Goal: Communication & Community: Answer question/provide support

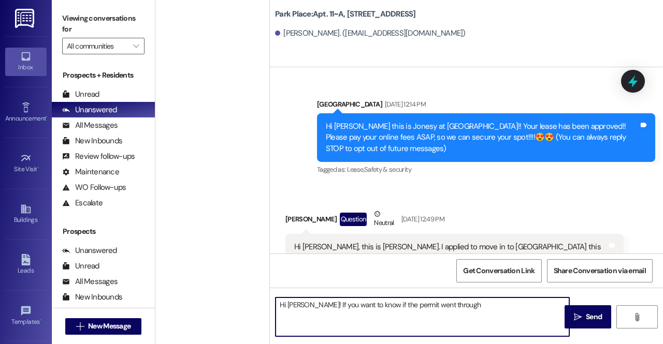
scroll to position [8104, 0]
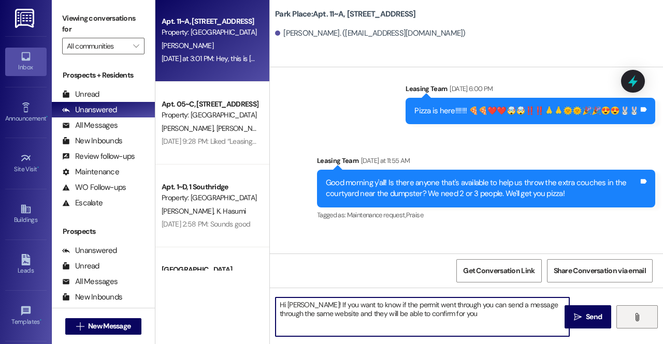
type textarea "Hi Simeon! If you want to know if the permit went through you can send a messag…"
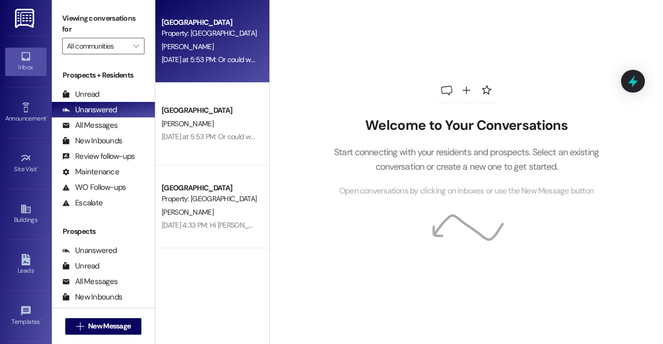
click at [207, 35] on div "Property: [GEOGRAPHIC_DATA]" at bounding box center [210, 33] width 96 height 11
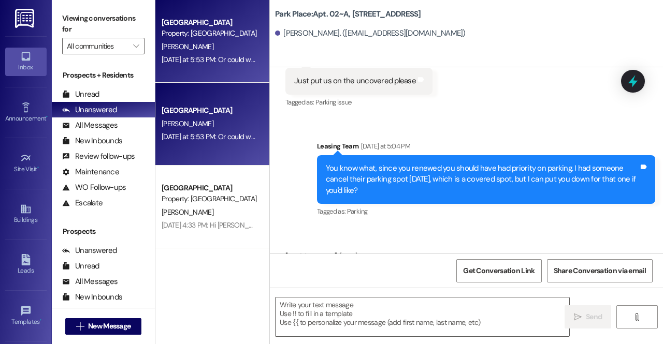
scroll to position [65696, 0]
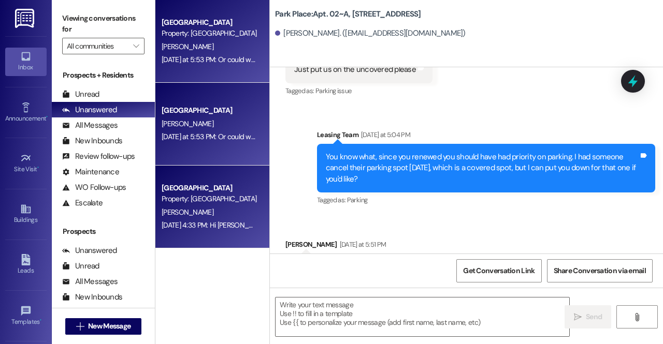
click at [225, 196] on div "Property: [GEOGRAPHIC_DATA]" at bounding box center [210, 199] width 96 height 11
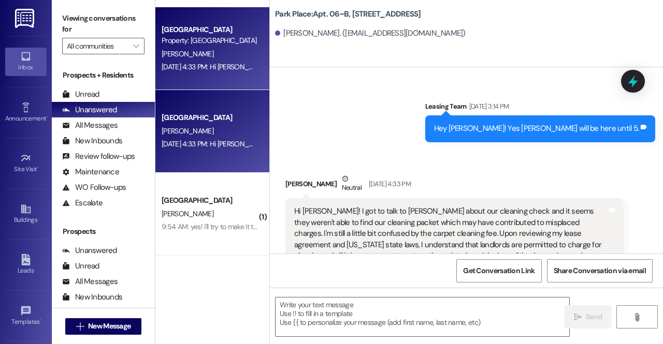
scroll to position [32849, 0]
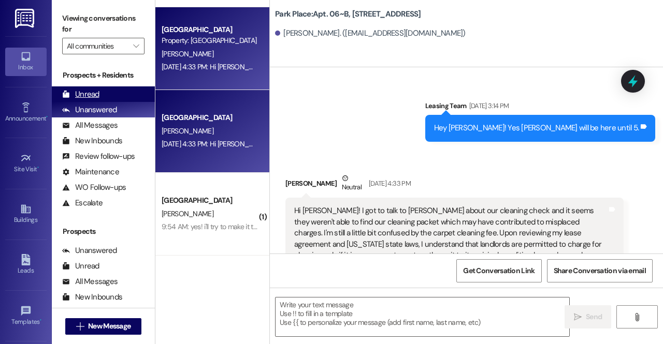
click at [91, 90] on div "Unread" at bounding box center [80, 94] width 37 height 11
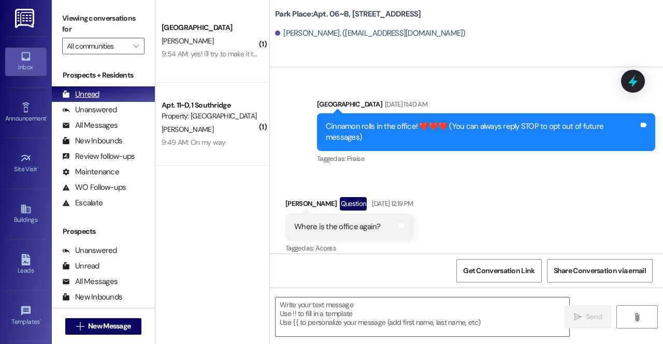
scroll to position [32864, 0]
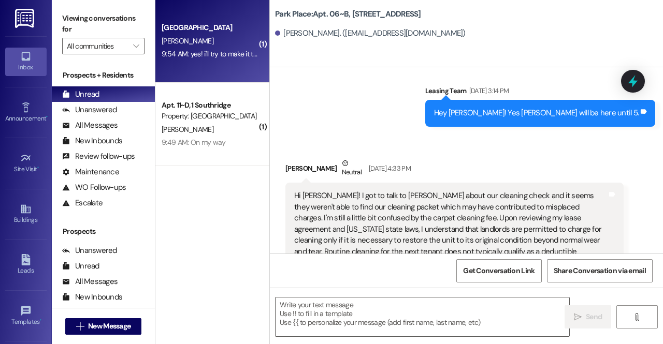
click at [193, 41] on div "E. Hulme" at bounding box center [210, 41] width 98 height 13
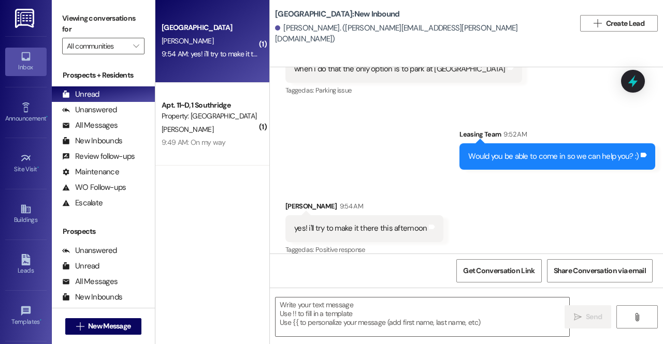
scroll to position [1028, 0]
click at [377, 300] on textarea at bounding box center [423, 317] width 294 height 39
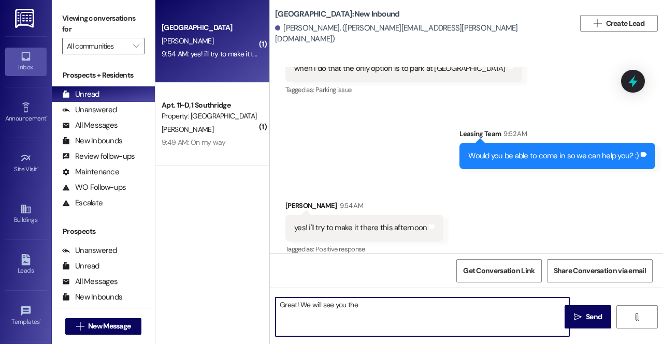
type textarea "Great! We will see you then"
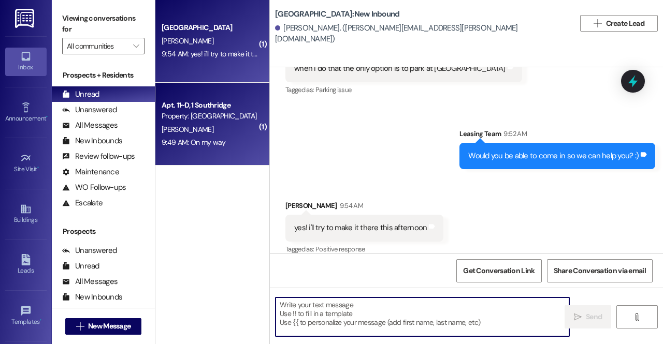
click at [220, 131] on div "M. Baxter" at bounding box center [210, 129] width 98 height 13
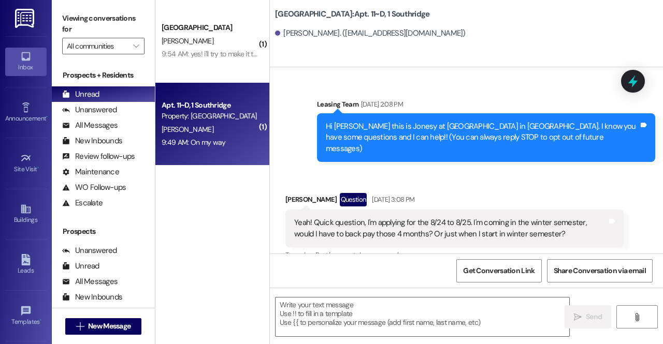
scroll to position [22383, 0]
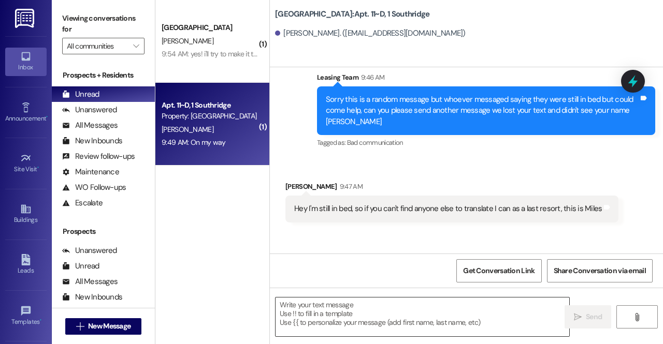
click at [351, 315] on textarea at bounding box center [423, 317] width 294 height 39
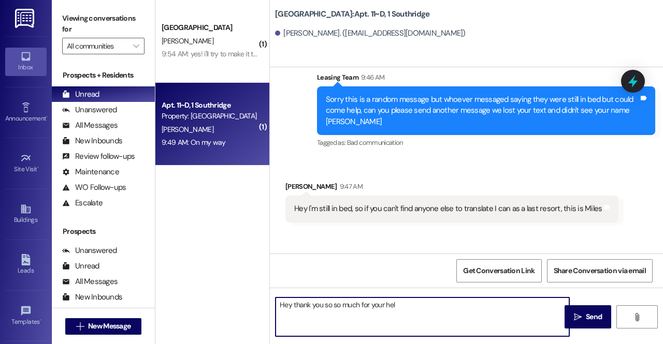
type textarea "Hey thank you so so much for your help"
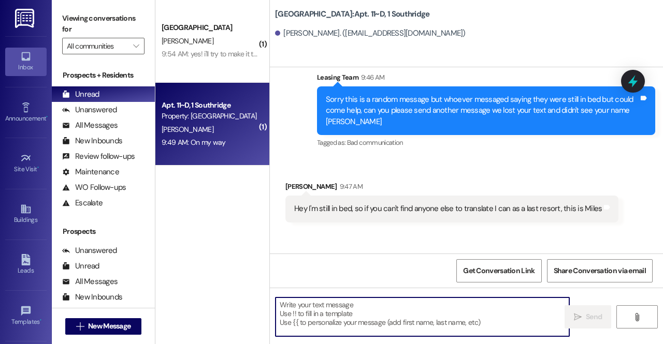
scroll to position [22455, 0]
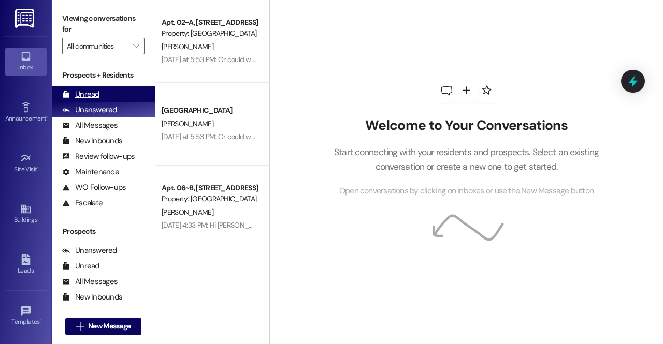
click at [134, 88] on div "Unread (0)" at bounding box center [103, 94] width 103 height 16
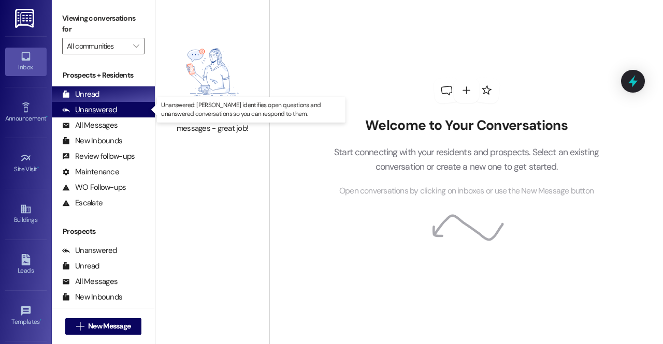
click at [123, 114] on div "Unanswered (0)" at bounding box center [103, 110] width 103 height 16
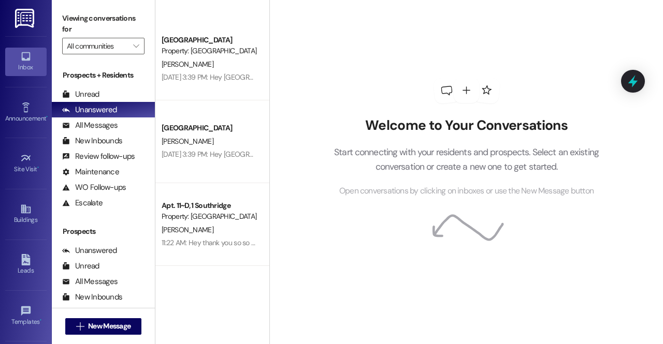
scroll to position [4700, 0]
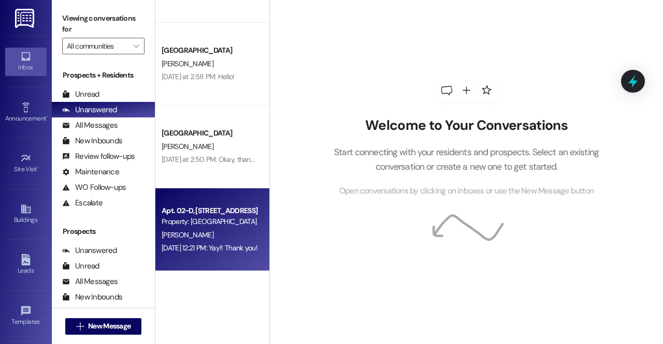
click at [221, 242] on div "Aug 25, 2025 at 12:21 PM: Yay!! Thank you! Aug 25, 2025 at 12:21 PM: Yay!! Than…" at bounding box center [210, 248] width 98 height 13
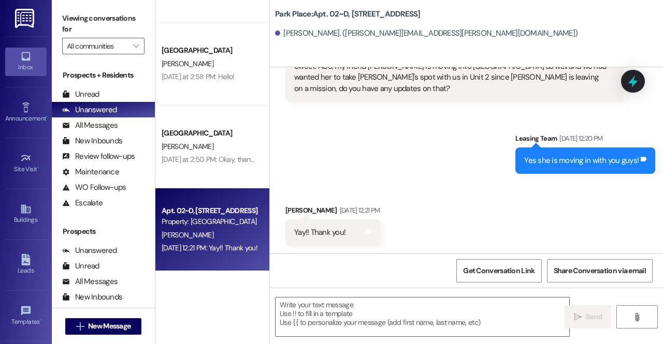
scroll to position [799, 0]
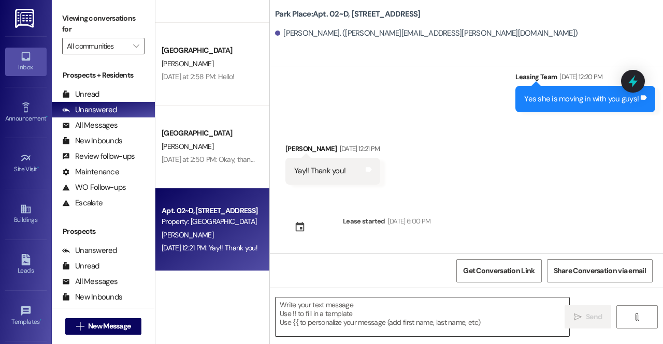
click at [356, 312] on textarea at bounding box center [423, 317] width 294 height 39
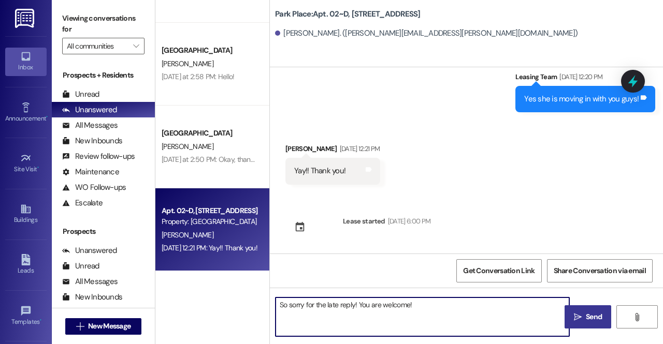
type textarea "So sorry for the late reply! You are welcome!"
click at [576, 312] on span " Send" at bounding box center [588, 317] width 33 height 11
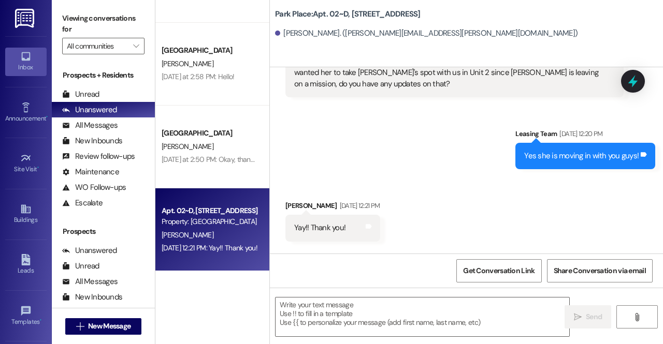
scroll to position [737, 0]
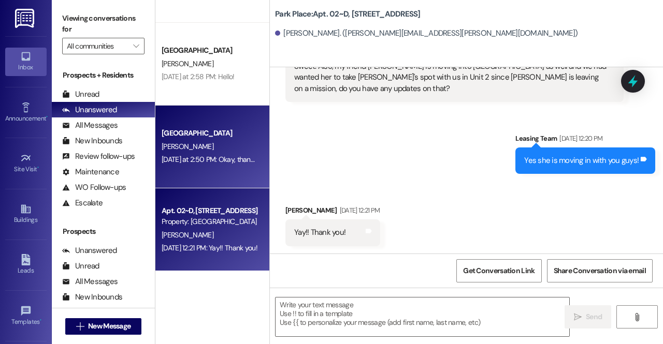
click at [202, 168] on div "Southridge Prospect J. Skinner Yesterday at 2:50 PM: Okay, thank you for the cl…" at bounding box center [212, 147] width 114 height 83
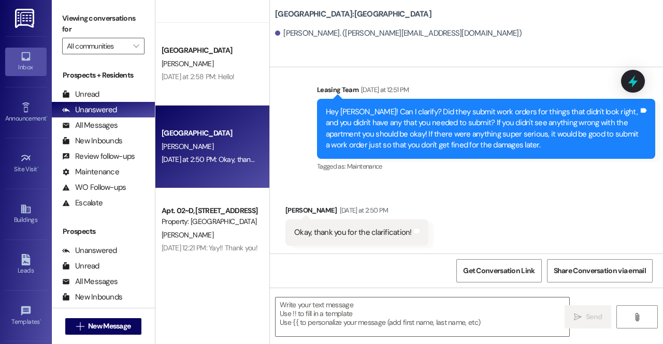
scroll to position [170, 0]
click at [364, 316] on textarea at bounding box center [423, 317] width 294 height 39
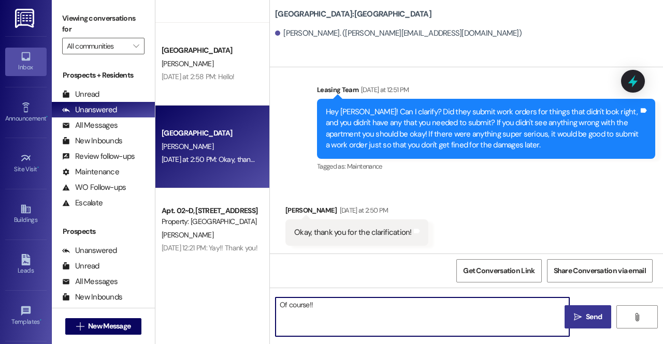
type textarea "Of course!!"
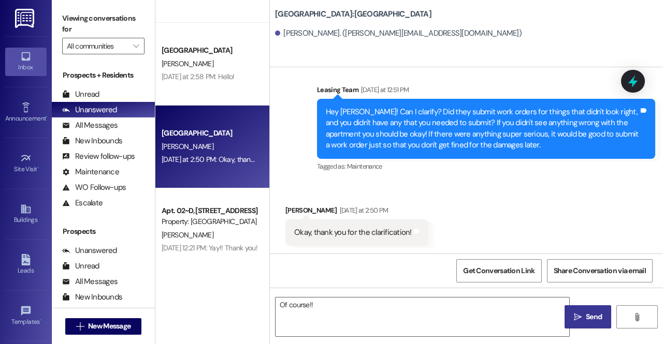
click at [590, 318] on span "Send" at bounding box center [594, 317] width 16 height 11
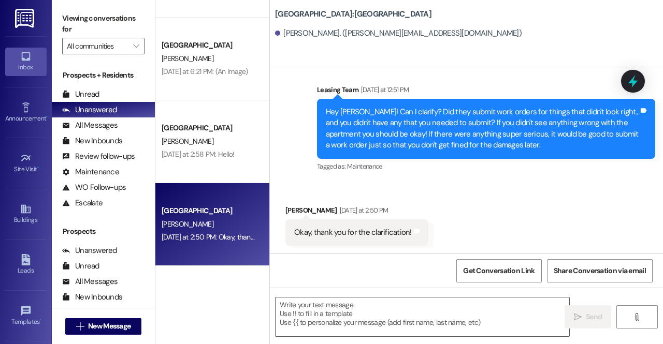
scroll to position [4621, 0]
click at [213, 158] on div "Yesterday at 2:58 PM: Hello! Yesterday at 2:58 PM: Hello!" at bounding box center [198, 155] width 73 height 9
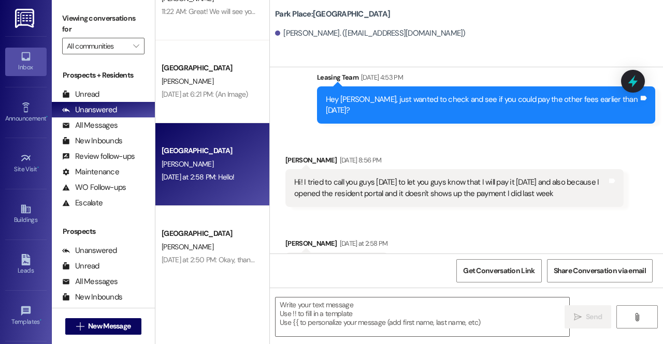
scroll to position [4597, 0]
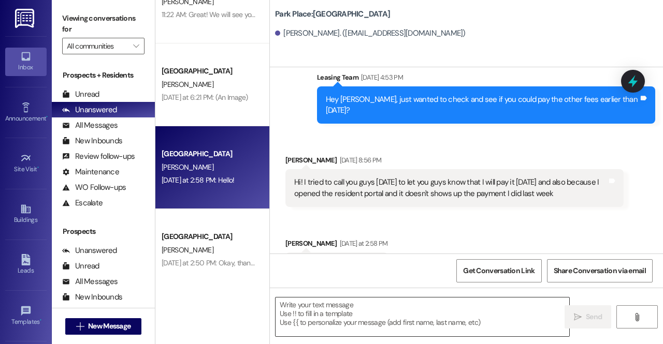
click at [389, 314] on textarea at bounding box center [423, 317] width 294 height 39
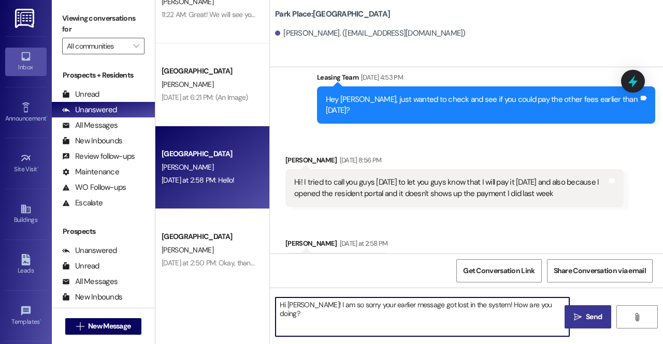
type textarea "Hi Melissa! I am so sorry your earlier message got lost in the system! How are …"
click at [571, 310] on button " Send" at bounding box center [587, 317] width 47 height 23
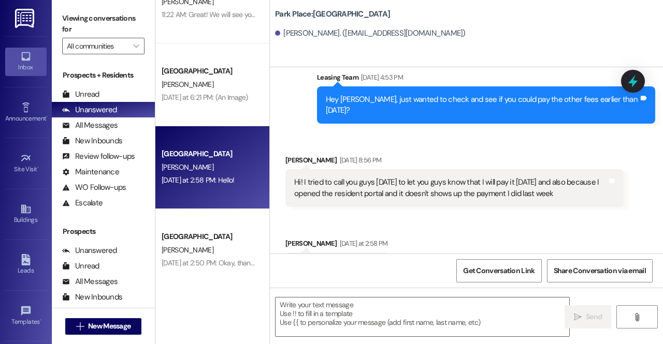
scroll to position [1574, 0]
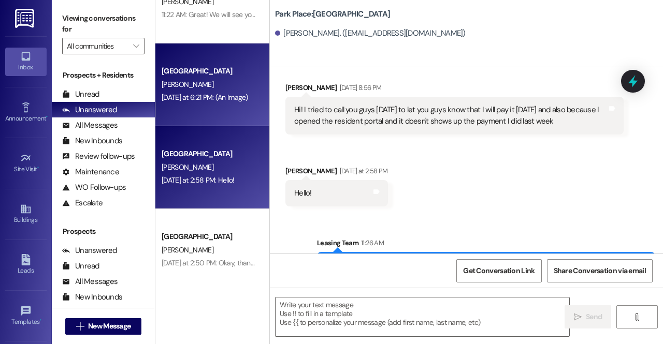
click at [236, 114] on div "Southridge Prospect B. Tang Yesterday at 6:21 PM: (An Image) Yesterday at 6:21 …" at bounding box center [212, 85] width 114 height 83
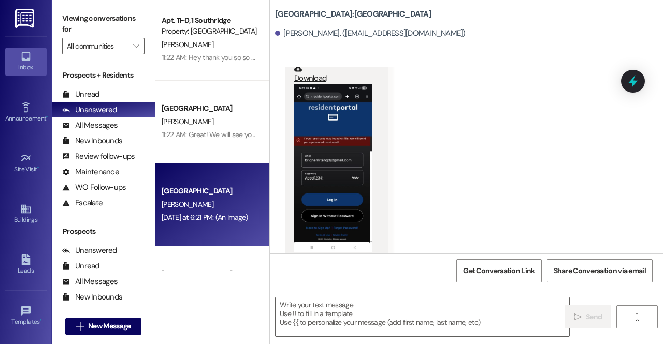
scroll to position [2911, 0]
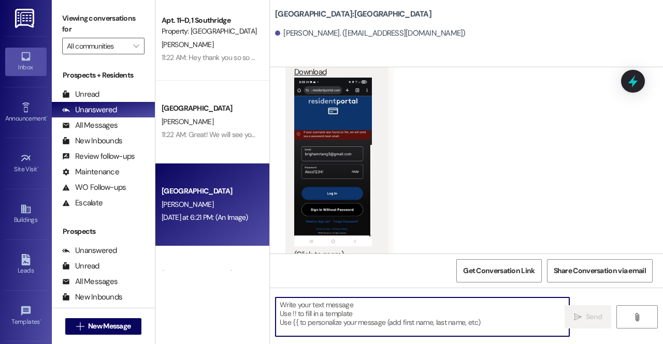
click at [363, 316] on textarea at bounding box center [423, 317] width 294 height 39
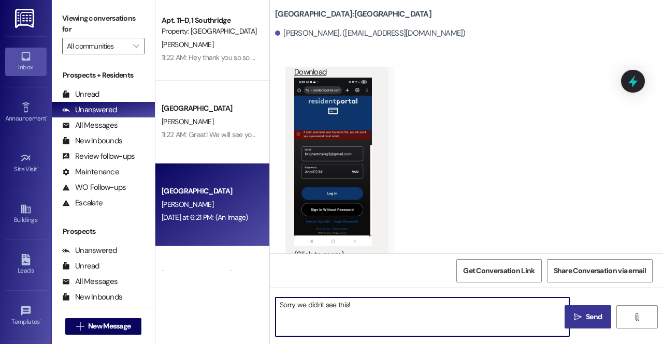
type textarea "Sorry we didn't see this!"
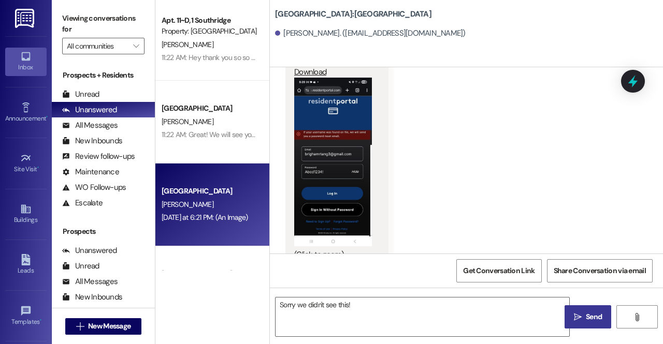
click at [596, 312] on span "Send" at bounding box center [594, 317] width 16 height 11
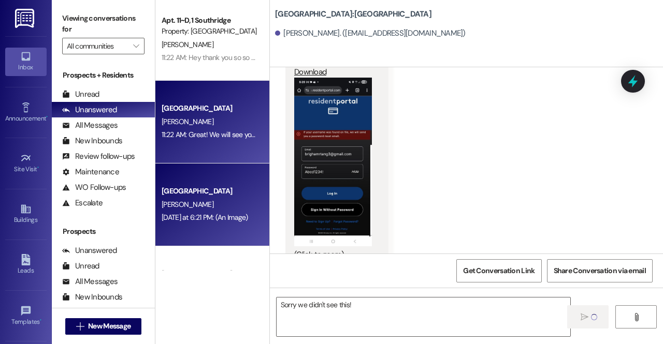
click at [233, 149] on div "Southridge Prospect E. Hulme 11:22 AM: Great! We will see you then 11:22 AM: Gr…" at bounding box center [212, 122] width 114 height 83
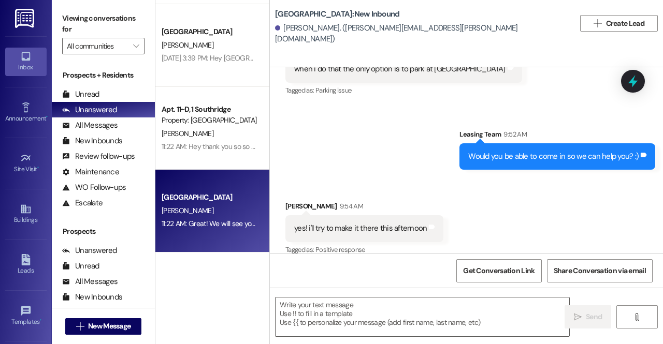
scroll to position [1100, 0]
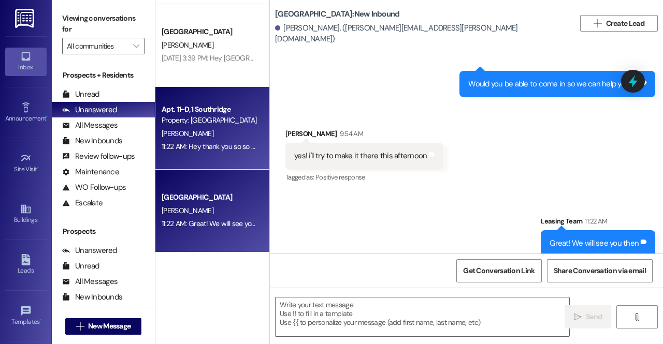
click at [223, 143] on div "11:22 AM: Hey thank you so so much for your help 11:22 AM: Hey thank you so so …" at bounding box center [235, 146] width 146 height 9
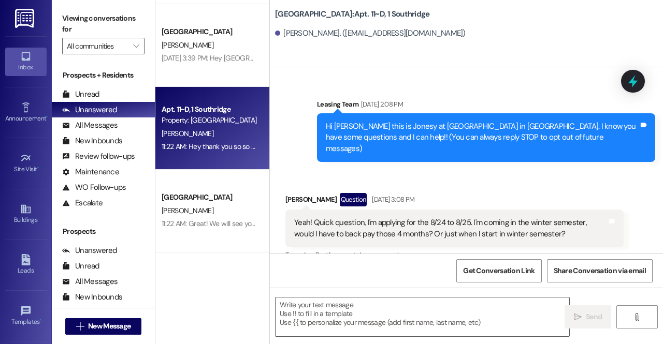
scroll to position [22455, 0]
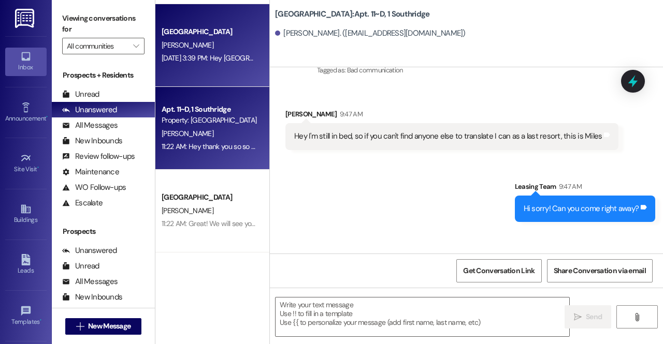
click at [191, 73] on div "Southridge Prospect E. Holmstead Aug 21, 2025 at 3:39 PM: Hey South Ridge! Here…" at bounding box center [212, 45] width 114 height 83
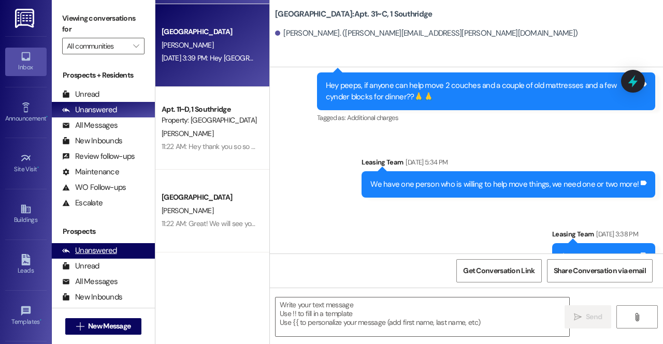
scroll to position [23372, 0]
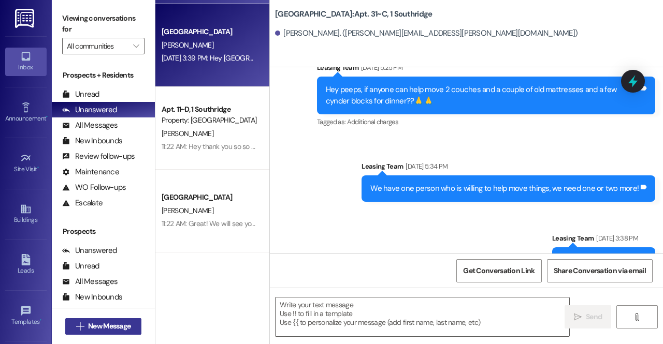
click at [126, 331] on span "New Message" at bounding box center [109, 326] width 42 height 11
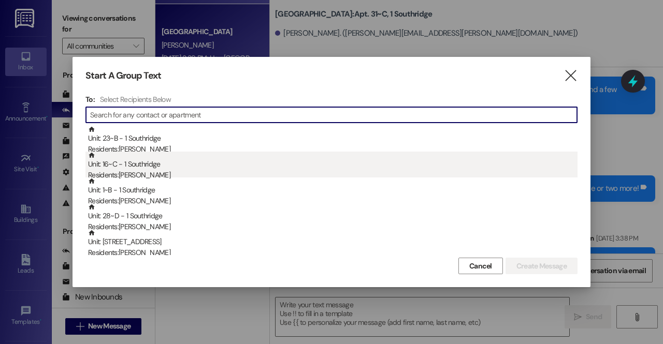
type input "j"
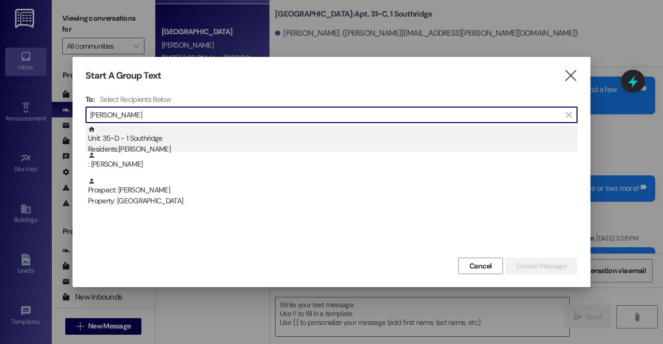
type input "katherine"
click at [191, 133] on div "Unit: 35~D - 1 Southridge Residents: Katherine Skouson" at bounding box center [332, 141] width 489 height 30
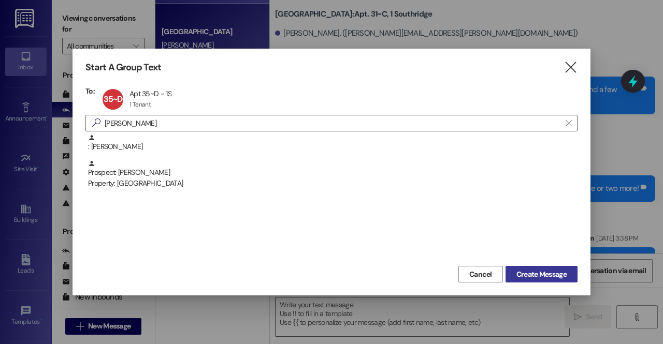
click at [543, 282] on button "Create Message" at bounding box center [541, 274] width 72 height 17
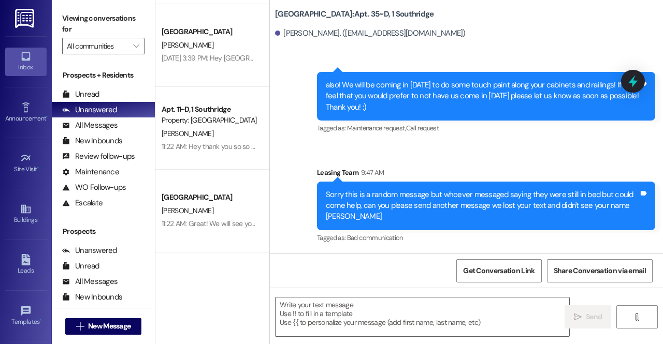
scroll to position [18439, 0]
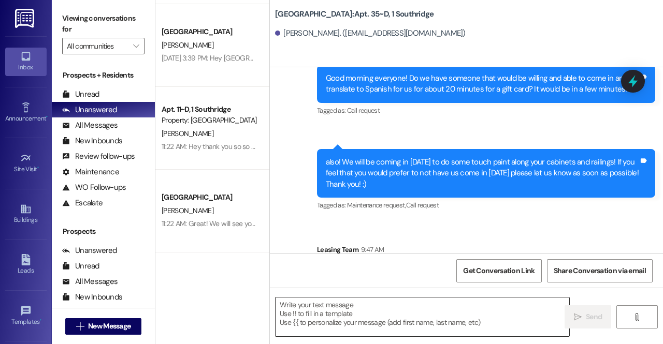
click at [336, 313] on textarea at bounding box center [423, 317] width 294 height 39
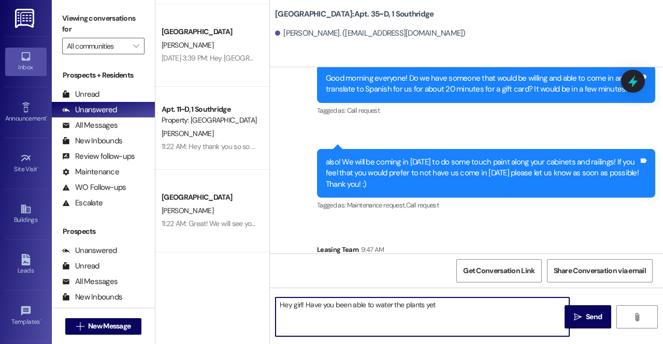
type textarea "Hey girl! Have you been able to water the plants yet?"
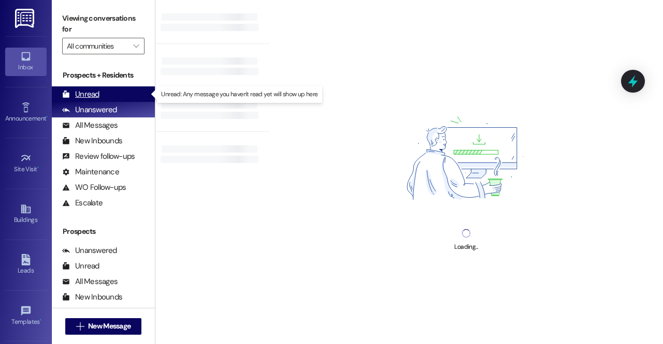
click at [122, 93] on div "Unread (0)" at bounding box center [103, 94] width 103 height 16
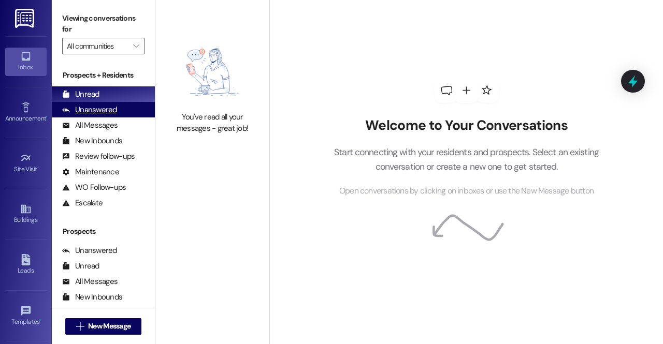
click at [120, 111] on div "Unanswered (0)" at bounding box center [103, 110] width 103 height 16
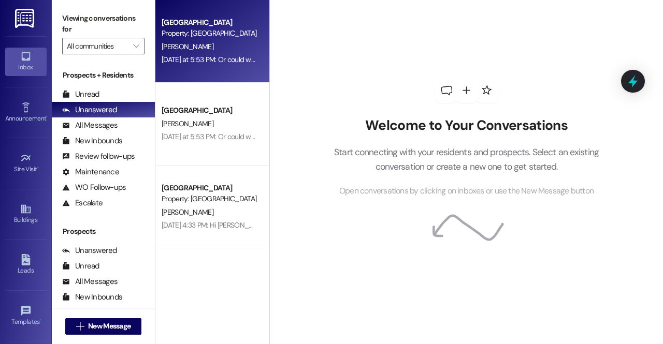
click at [212, 52] on div "[PERSON_NAME]" at bounding box center [210, 46] width 98 height 13
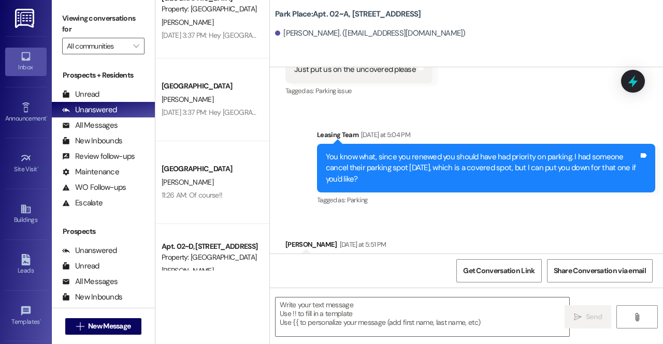
scroll to position [4866, 0]
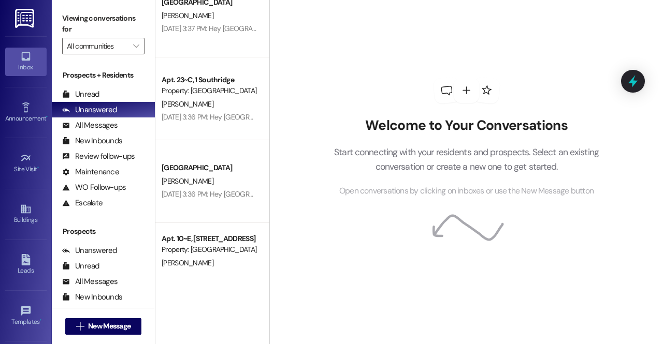
scroll to position [5114, 0]
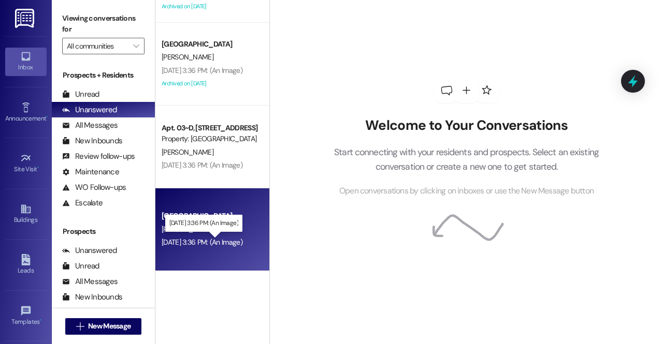
click at [219, 244] on div "[DATE] 3:36 PM: (An Image) [DATE] 3:36 PM: (An Image)" at bounding box center [202, 242] width 81 height 9
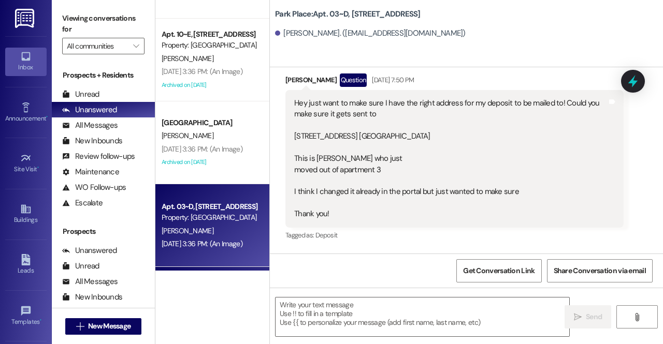
scroll to position [205, 0]
click at [318, 125] on div "Hey just want to make sure I have the right address for my deposit to be mailed…" at bounding box center [450, 158] width 313 height 122
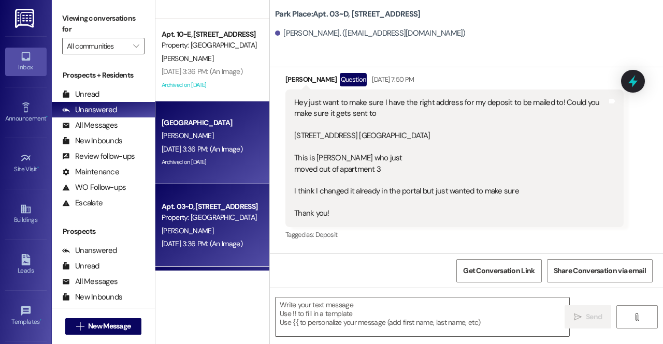
click at [210, 133] on div "[PERSON_NAME]" at bounding box center [210, 135] width 98 height 13
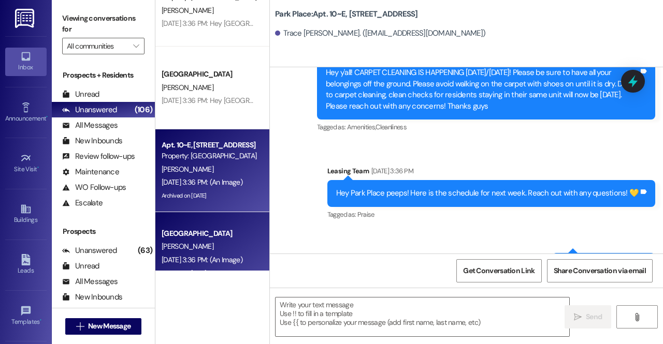
scroll to position [4924, 0]
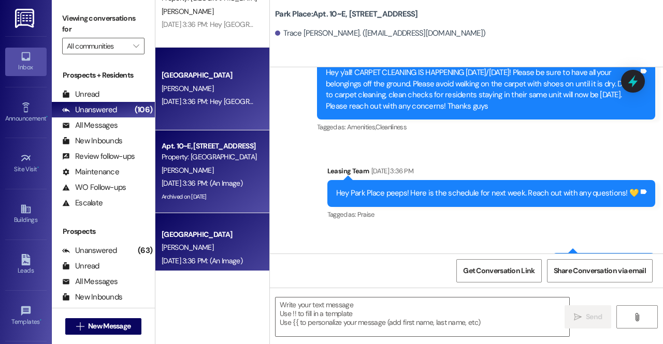
click at [205, 93] on div "K. Uibel" at bounding box center [210, 88] width 98 height 13
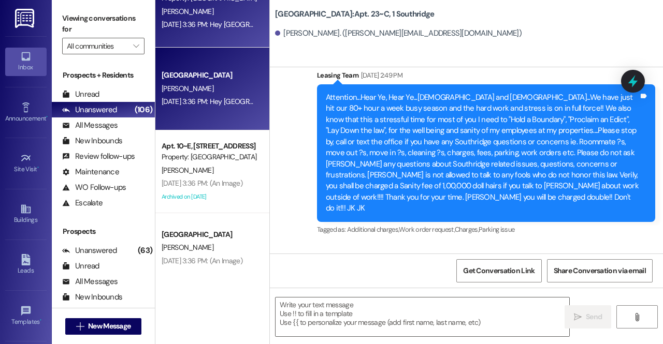
scroll to position [50128, 0]
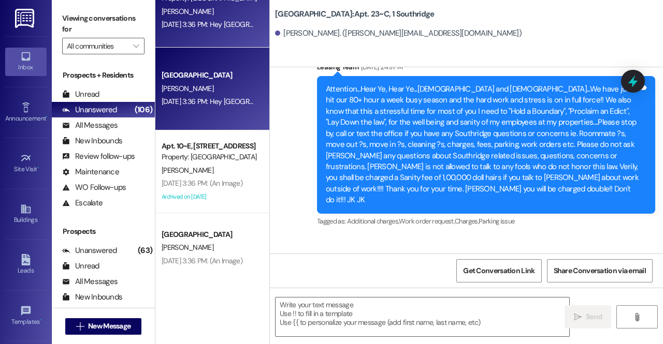
drag, startPoint x: 442, startPoint y: 150, endPoint x: 354, endPoint y: 258, distance: 140.2
click at [354, 258] on div "Get Conversation Link Share Conversation via email" at bounding box center [466, 271] width 393 height 34
click at [358, 322] on textarea at bounding box center [423, 317] width 294 height 39
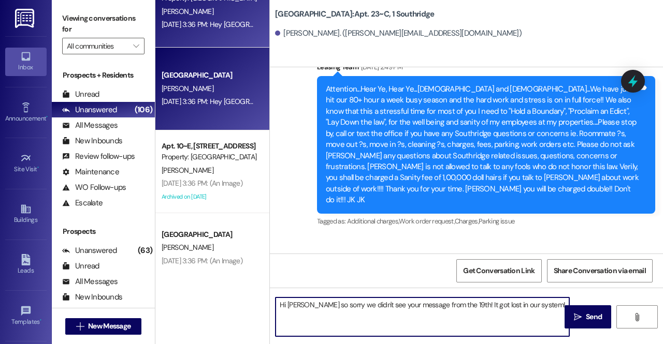
drag, startPoint x: 544, startPoint y: 303, endPoint x: 464, endPoint y: 299, distance: 80.4
click at [464, 299] on textarea "Hi Katelyn so sorry we didn't see your message from the 19th! It got lost in ou…" at bounding box center [423, 317] width 294 height 39
click at [375, 307] on textarea "Hi Katelyn so sorry we didn't see your message from the 19th!" at bounding box center [423, 317] width 294 height 39
drag, startPoint x: 497, startPoint y: 300, endPoint x: 165, endPoint y: 328, distance: 333.1
click at [165, 328] on div "Southridge Prospect Property: Southridge J. Lenker Aug 21, 2025 at 3:37 PM: Hey…" at bounding box center [409, 172] width 508 height 344
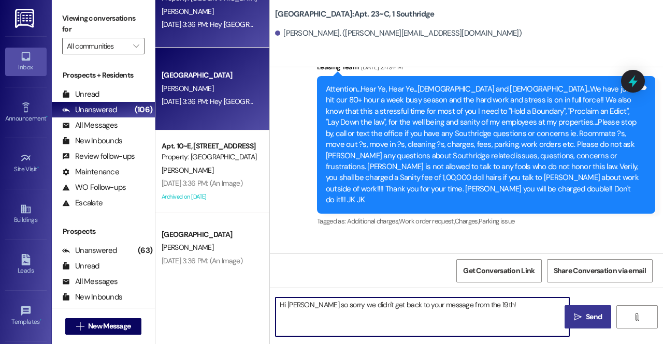
type textarea "Hi Katelyn so sorry we didn't get back to your message from the 19th!"
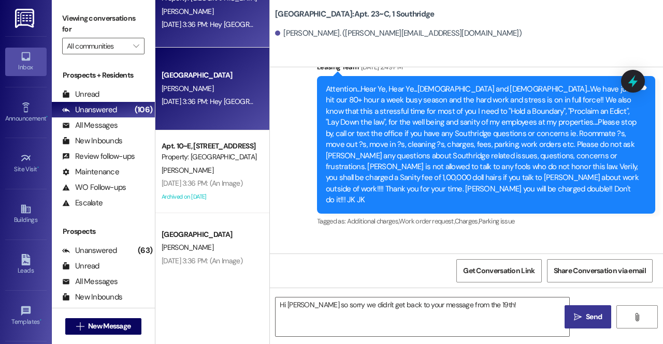
click at [598, 309] on button " Send" at bounding box center [587, 317] width 47 height 23
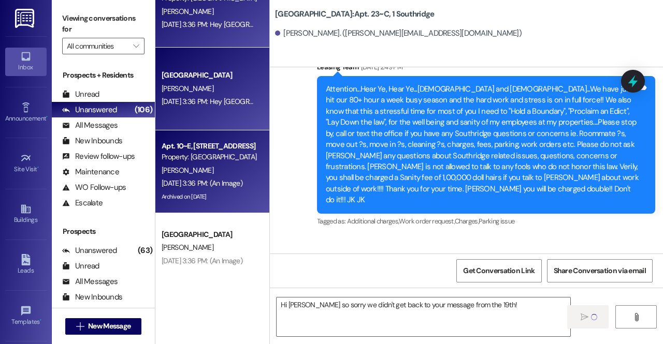
click at [239, 175] on div "T. Glick" at bounding box center [210, 170] width 98 height 13
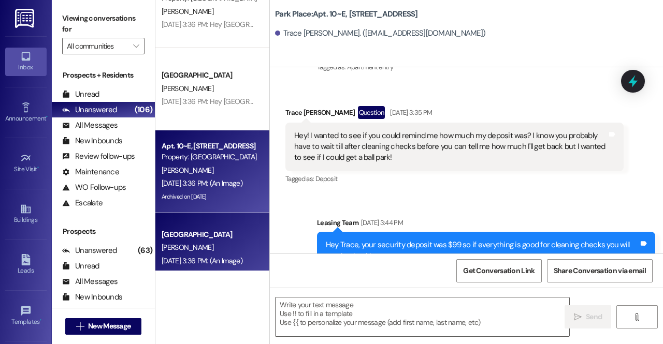
scroll to position [55292, 0]
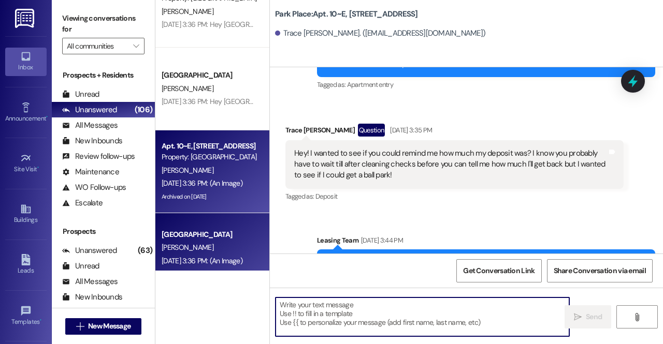
click at [376, 321] on textarea at bounding box center [423, 317] width 294 height 39
paste textarea "Hi Katelyn so sorry we didn't get back to your message from the 19th!"
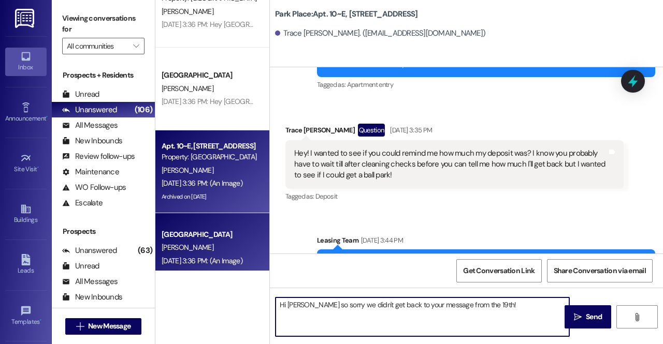
click at [480, 306] on textarea "Hi Katelyn so sorry we didn't get back to your message from the 19th!" at bounding box center [423, 317] width 294 height 39
type textarea "Hi Katelyn so sorry we didn't get back to your message from the 15th!"
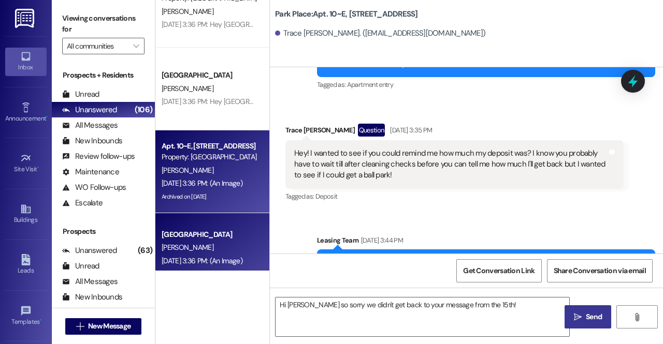
click at [588, 314] on span "Send" at bounding box center [594, 317] width 16 height 11
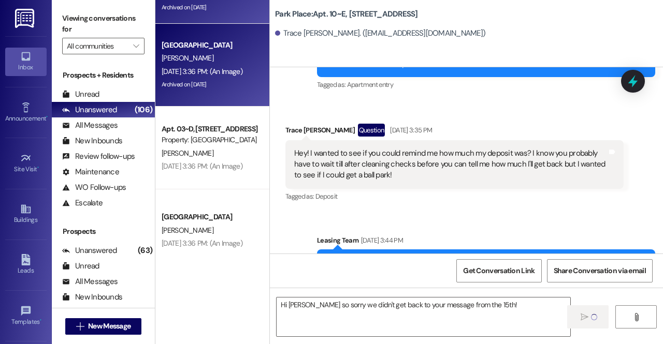
scroll to position [5114, 0]
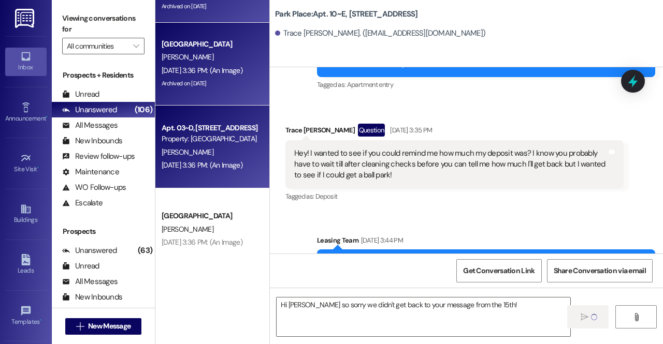
click at [219, 162] on div "Aug 21, 2025 at 3:36 PM: (An Image) Aug 21, 2025 at 3:36 PM: (An Image)" at bounding box center [202, 165] width 81 height 9
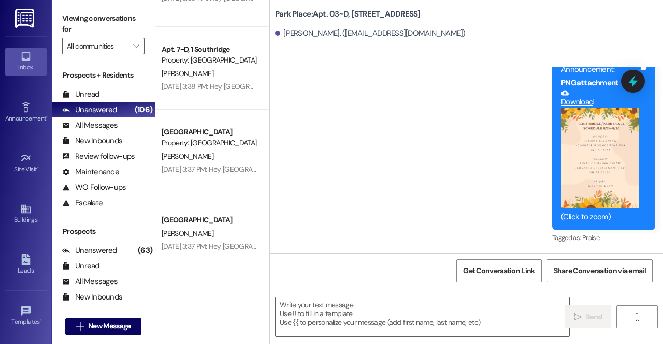
scroll to position [4613, 0]
click at [198, 153] on div "J. Lenker" at bounding box center [210, 156] width 98 height 13
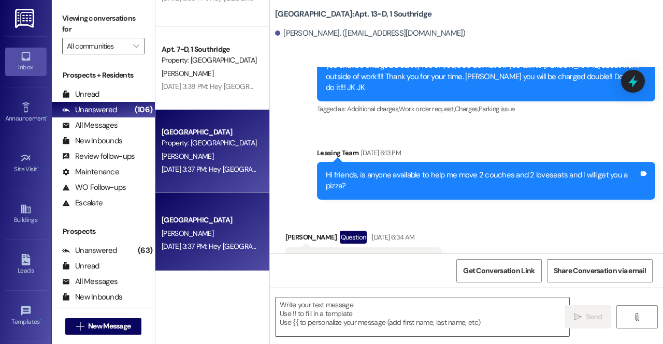
scroll to position [24792, 0]
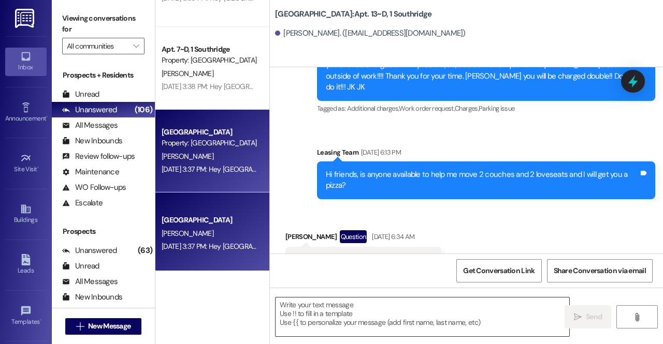
click at [320, 308] on textarea at bounding box center [423, 317] width 294 height 39
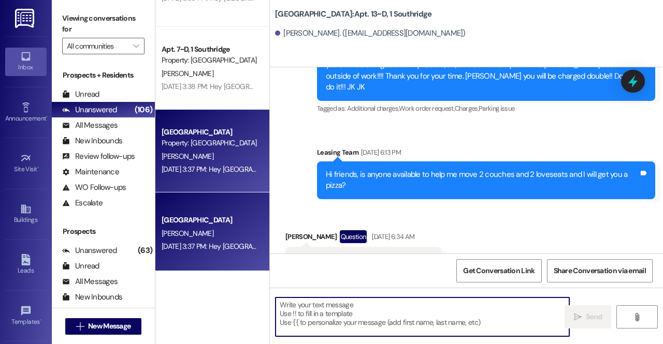
paste textarea "Hi Katelyn so sorry we didn't get back to your message from the 19th!"
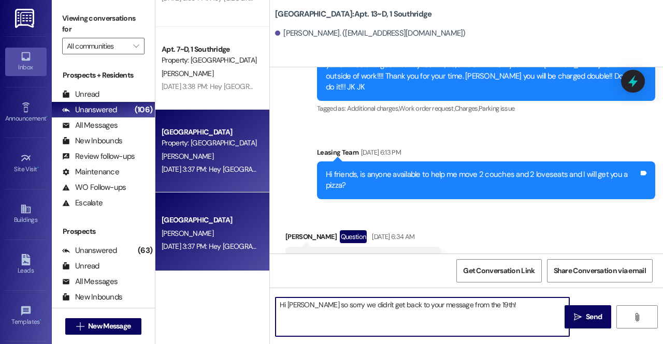
click at [476, 306] on textarea "Hi Katelyn so sorry we didn't get back to your message from the 19th!" at bounding box center [423, 317] width 294 height 39
type textarea "Hi Katelyn so sorry we didn't get back to your message from the 18th!"
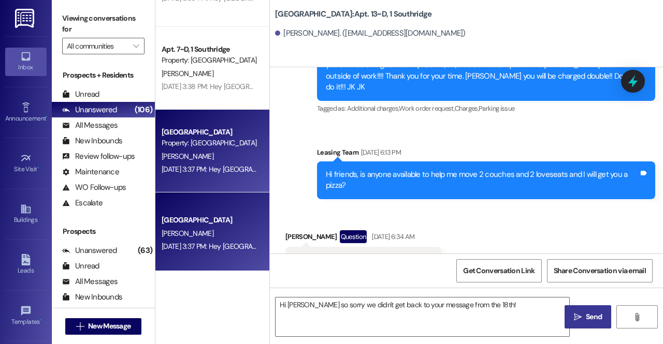
click at [596, 314] on span "Send" at bounding box center [594, 317] width 16 height 11
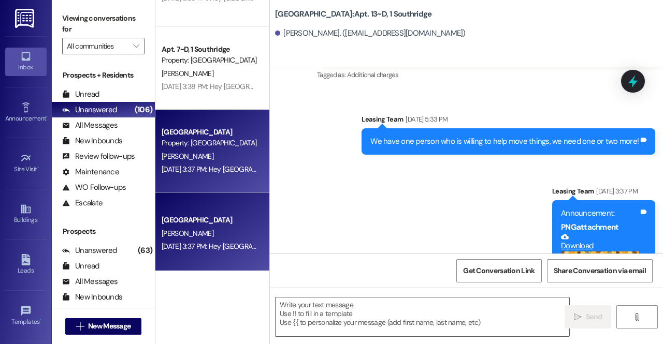
scroll to position [25491, 0]
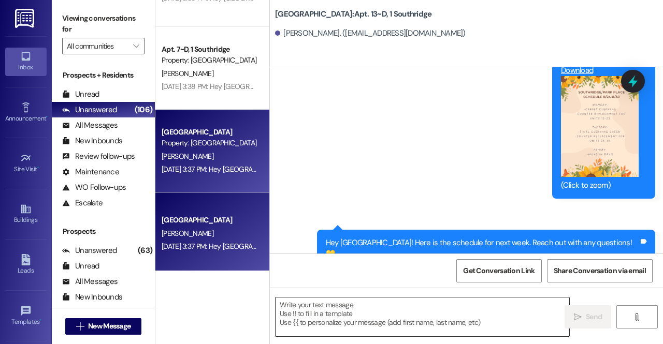
click at [487, 327] on textarea at bounding box center [423, 317] width 294 height 39
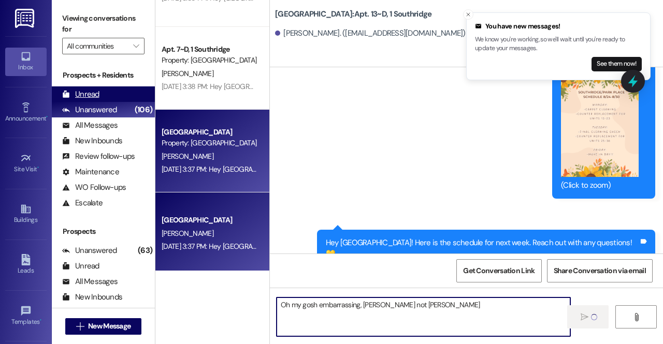
type textarea "Oh my gosh embarrassing, Jakob not Katelyn hahahahha"
click at [98, 95] on div "Unread" at bounding box center [80, 94] width 37 height 11
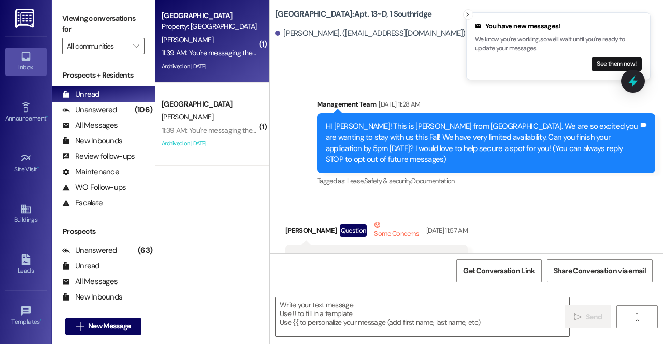
click at [199, 53] on div "11:39 AM: You're messaging the whole apartment not Katelyn haha 11:39 AM: You'r…" at bounding box center [266, 52] width 209 height 9
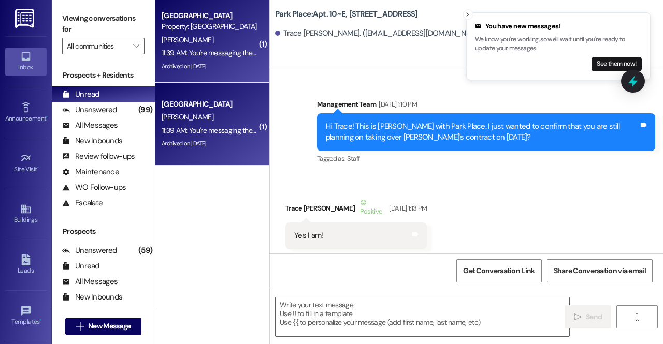
scroll to position [55939, 0]
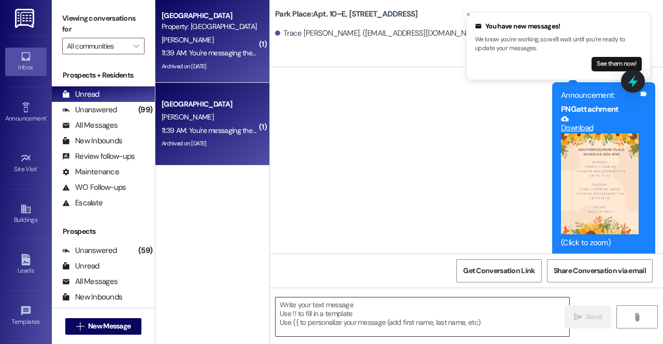
click at [358, 334] on textarea at bounding box center [423, 317] width 294 height 39
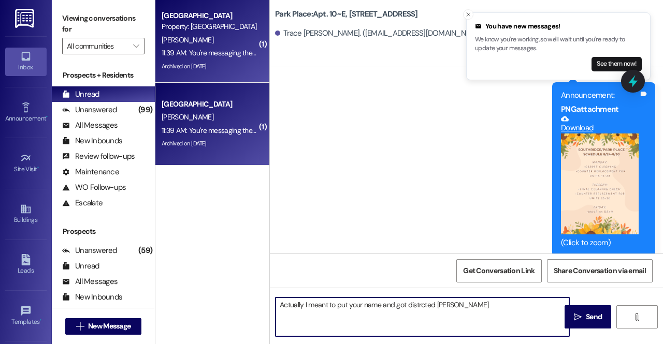
click at [421, 306] on textarea "Actually I meant to put your name and got distrcted hahahah" at bounding box center [423, 317] width 294 height 39
type textarea "Actually I meant to put your name and got distracted hahahah"
click at [582, 315] on span " Send" at bounding box center [588, 317] width 33 height 11
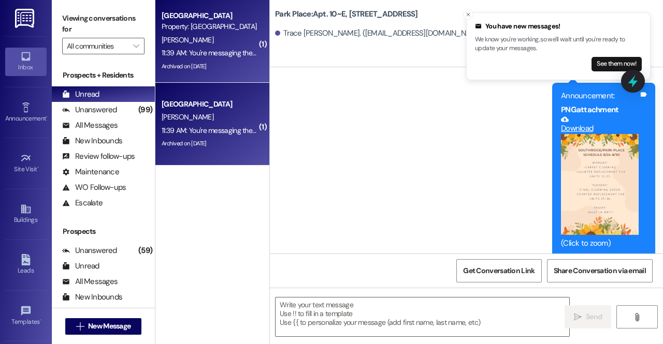
scroll to position [56011, 0]
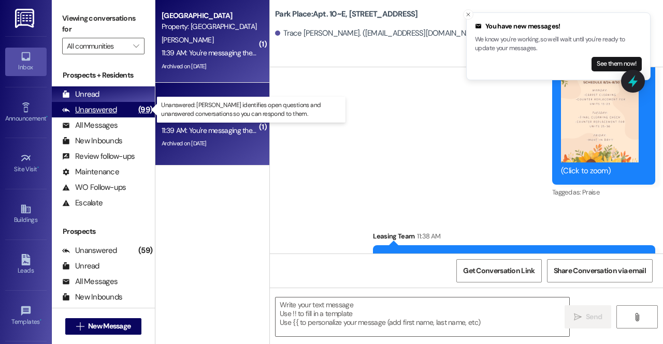
click at [138, 108] on div "(99)" at bounding box center [145, 110] width 19 height 16
